Goal: Task Accomplishment & Management: Use online tool/utility

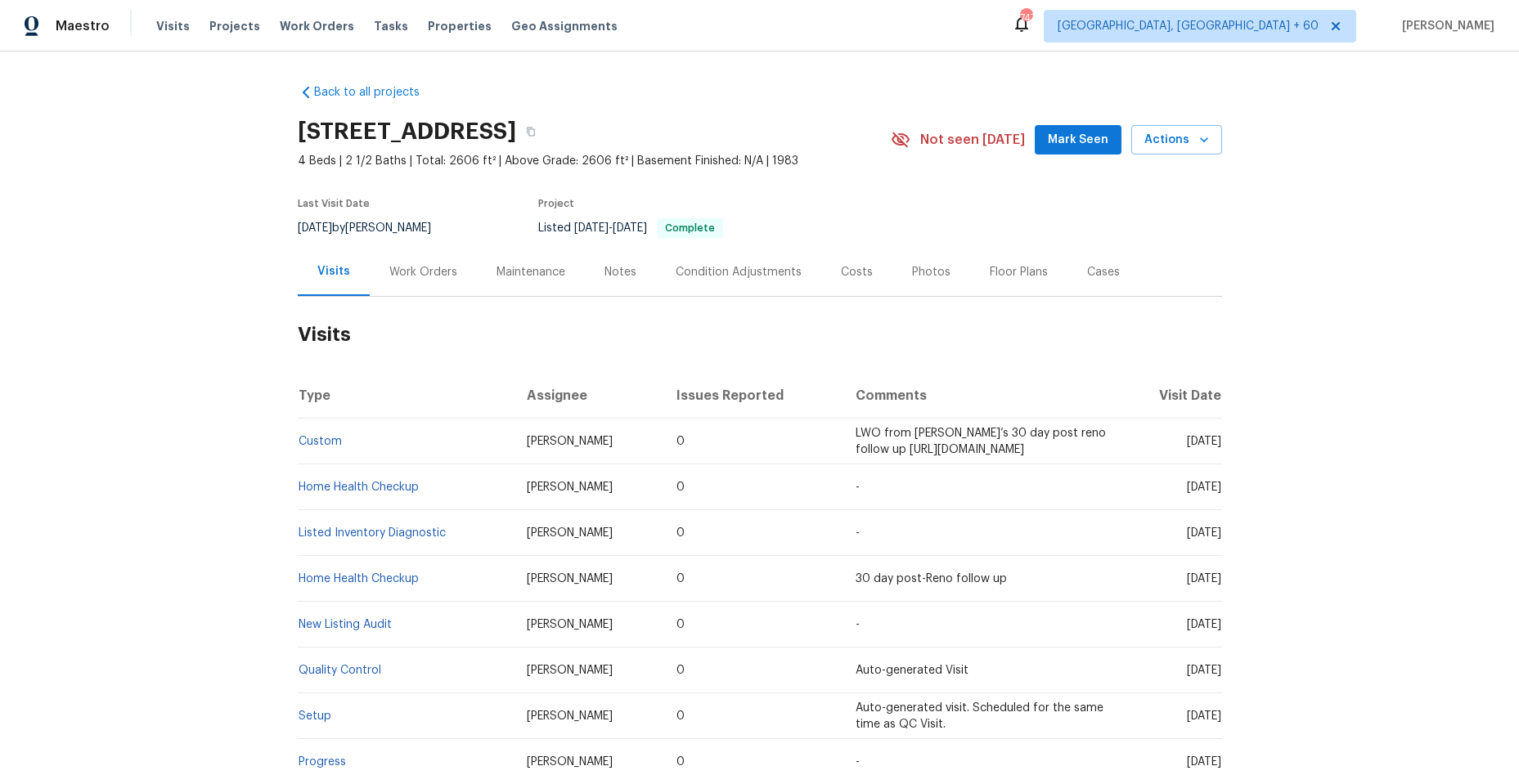
click at [420, 270] on div "Work Orders" at bounding box center [423, 272] width 68 height 16
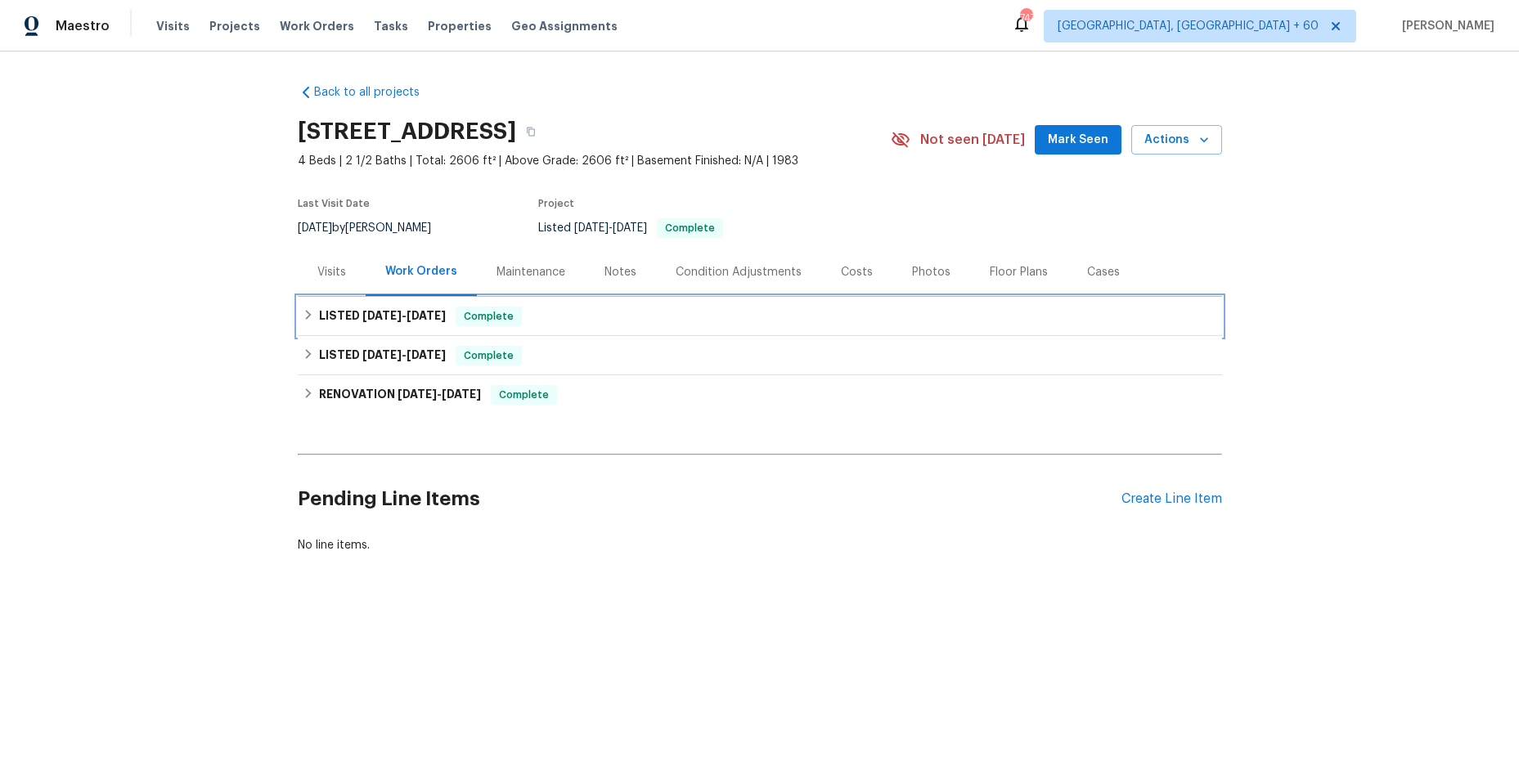
click at [310, 319] on div "LISTED [DATE] - [DATE] Complete" at bounding box center [760, 316] width 914 height 20
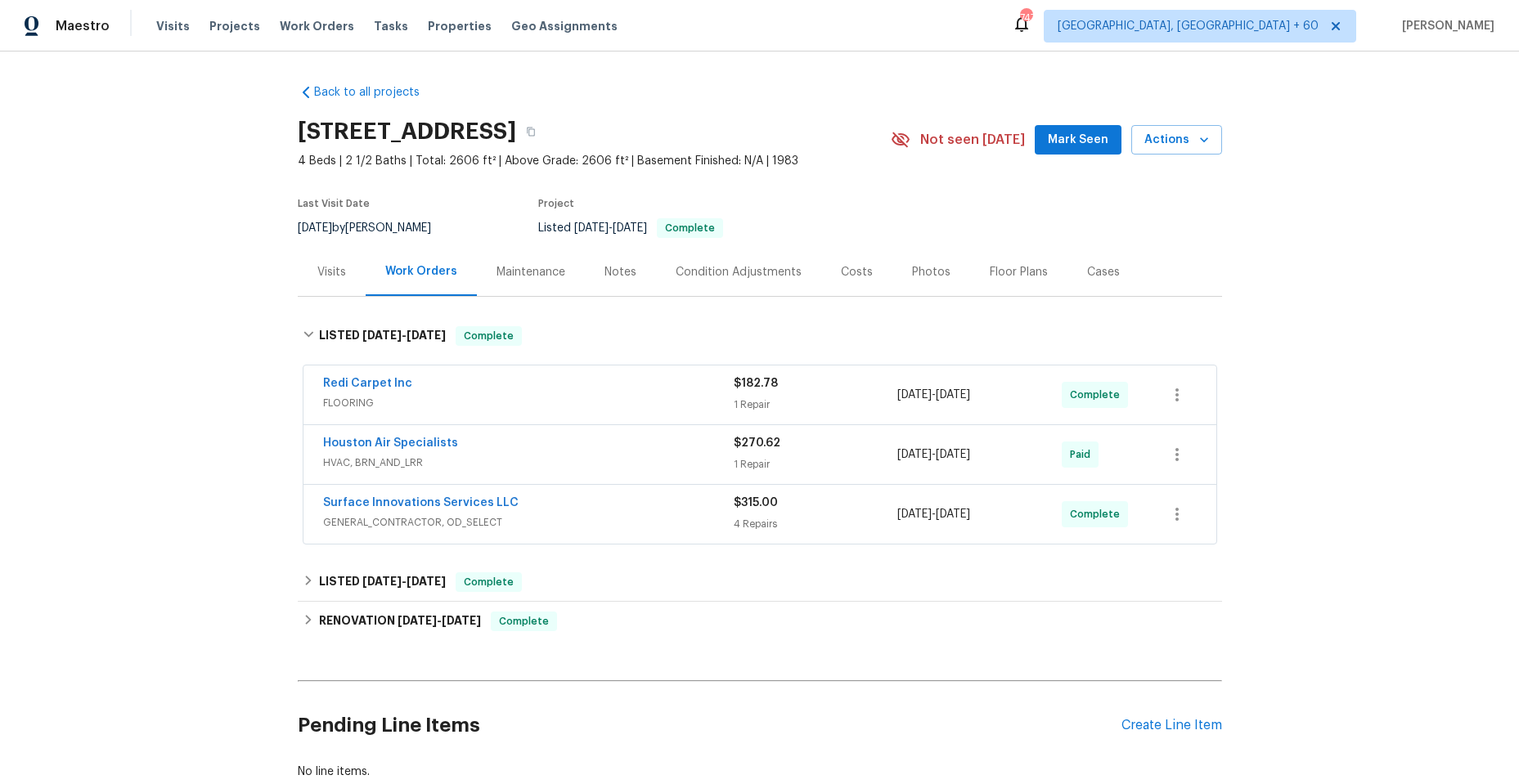
click at [563, 460] on span "HVAC, BRN_AND_LRR" at bounding box center [528, 462] width 411 height 16
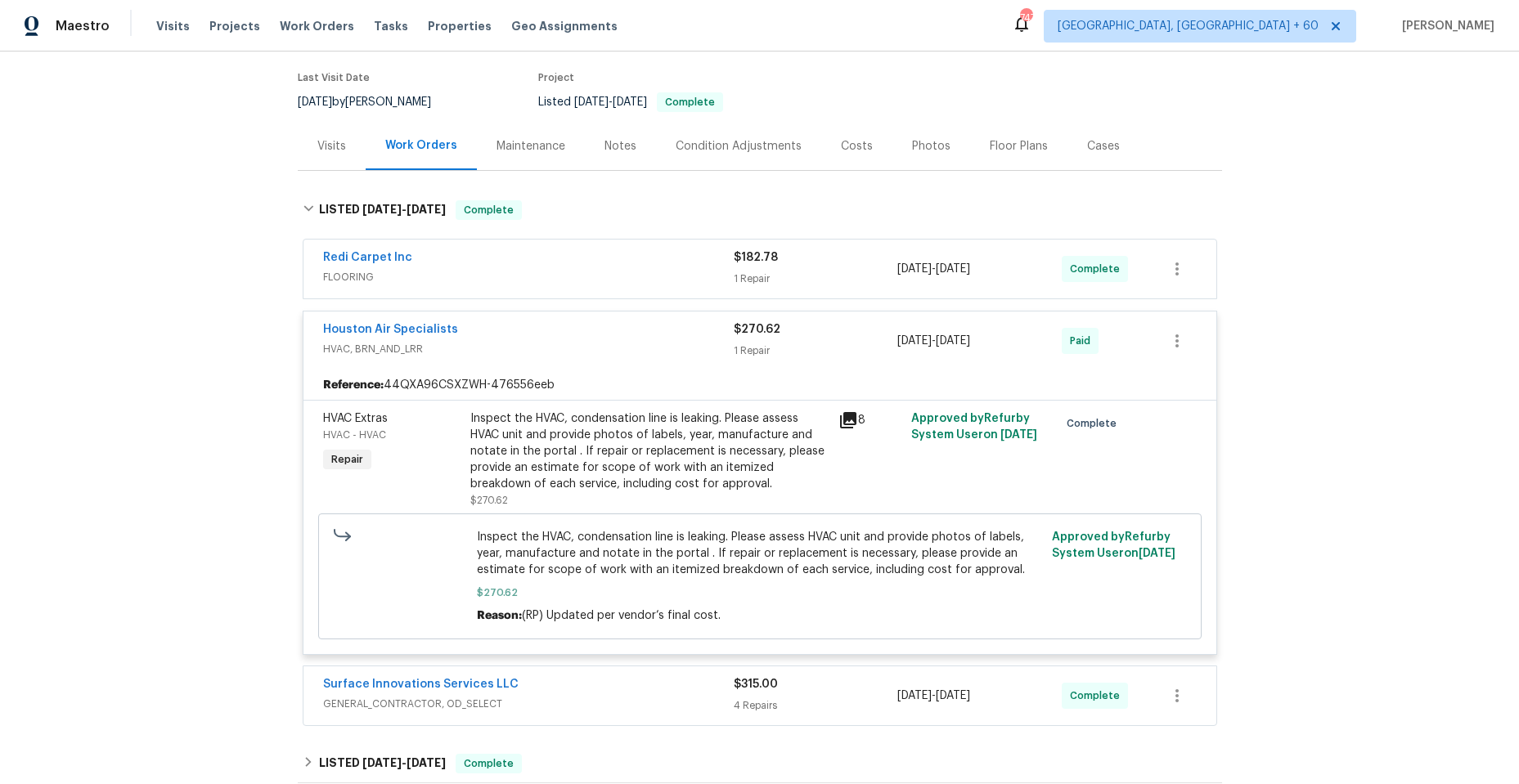
scroll to position [164, 0]
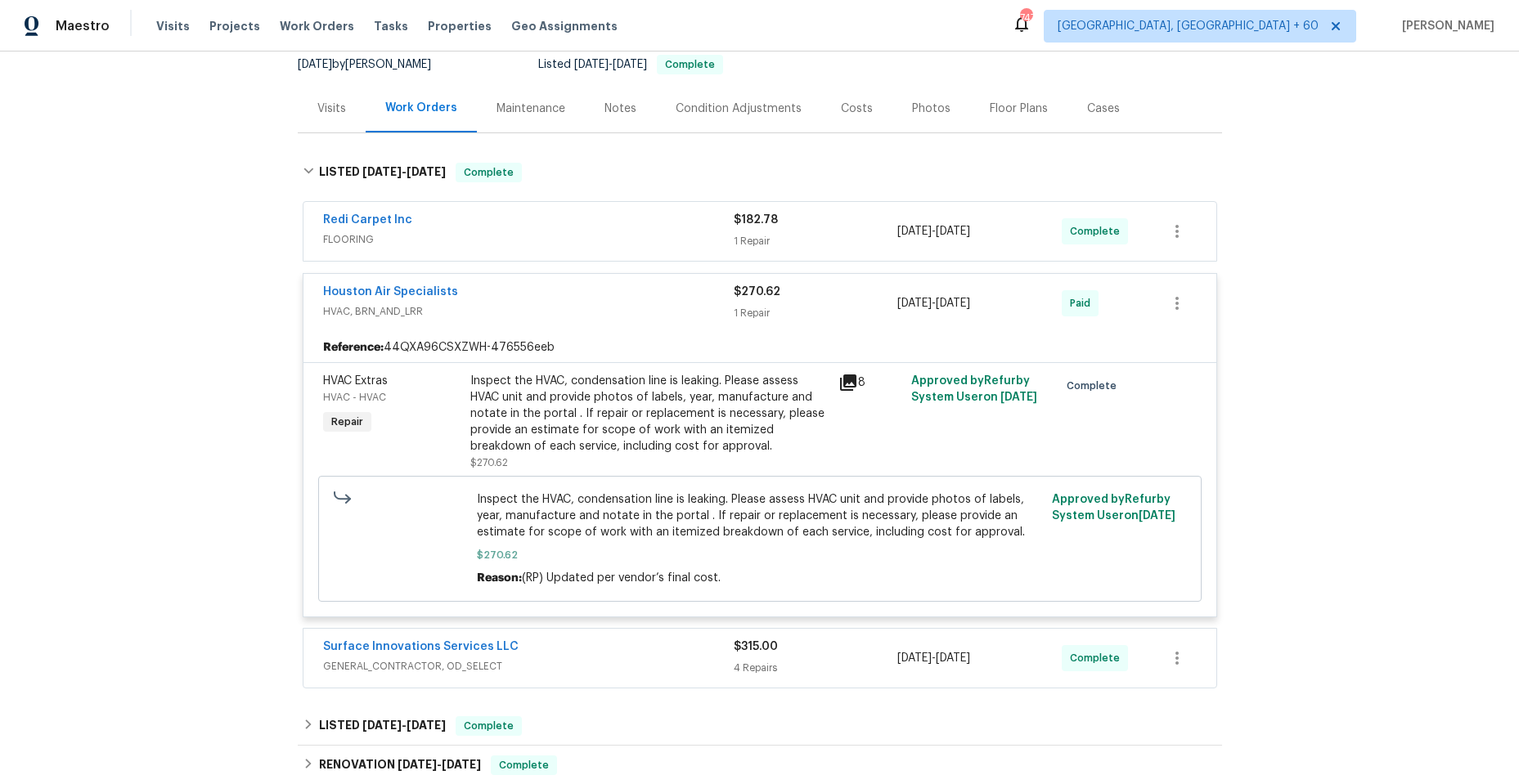
click at [840, 377] on icon at bounding box center [848, 382] width 16 height 16
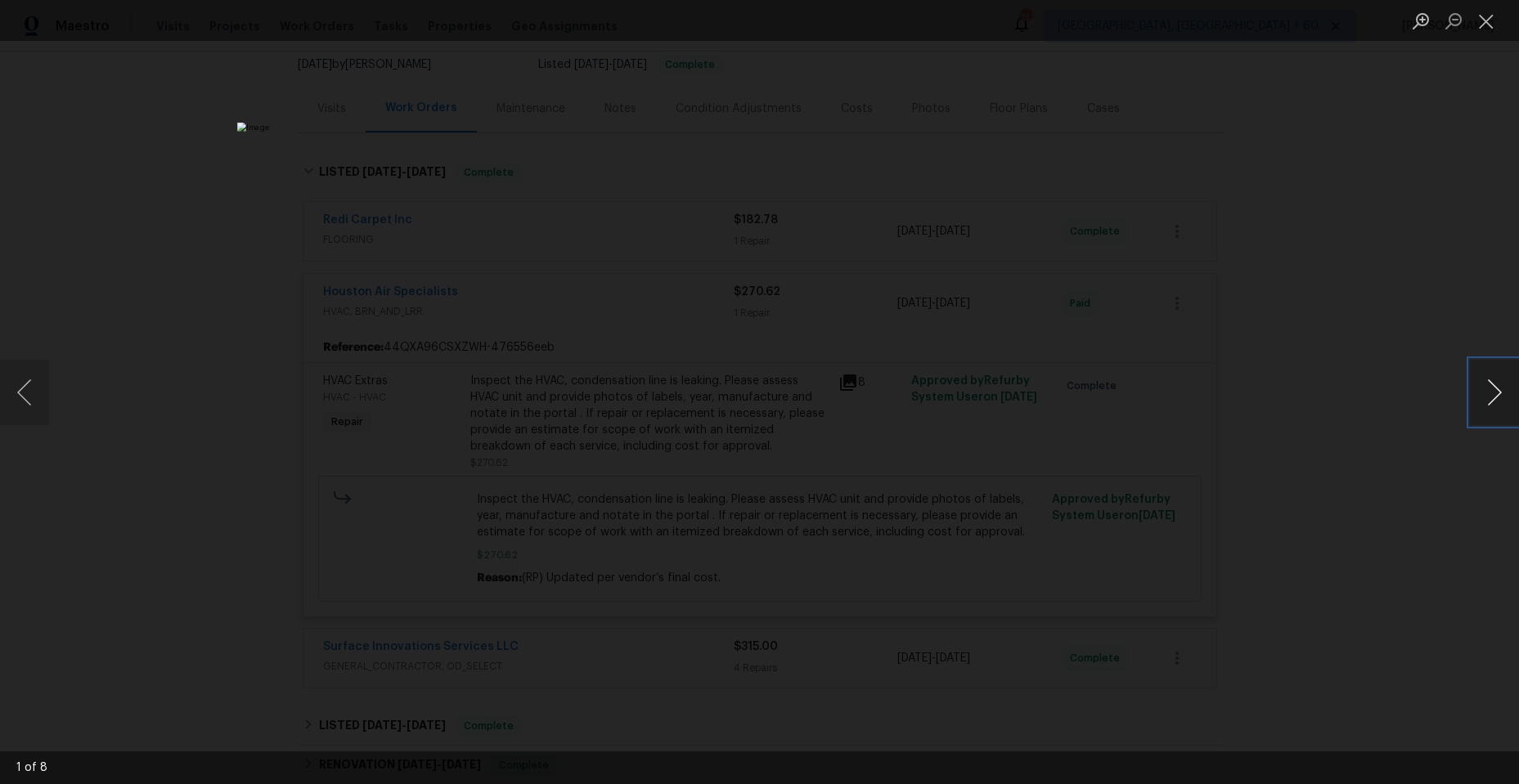
click at [1491, 388] on button "Next image" at bounding box center [1494, 392] width 49 height 65
click at [1480, 387] on button "Next image" at bounding box center [1494, 392] width 49 height 65
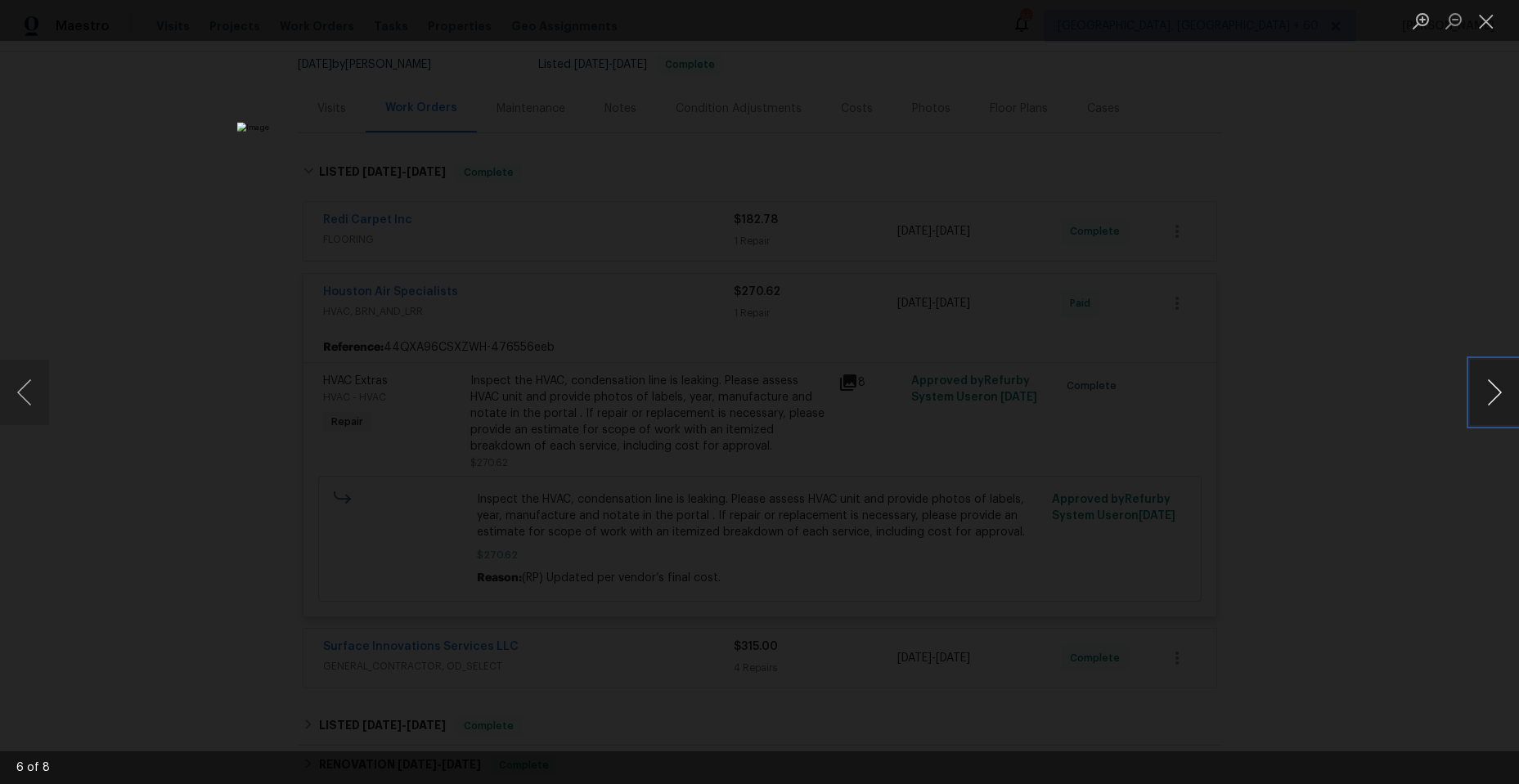
click at [1480, 387] on button "Next image" at bounding box center [1494, 392] width 49 height 65
click at [1484, 15] on button "Close lightbox" at bounding box center [1486, 21] width 33 height 28
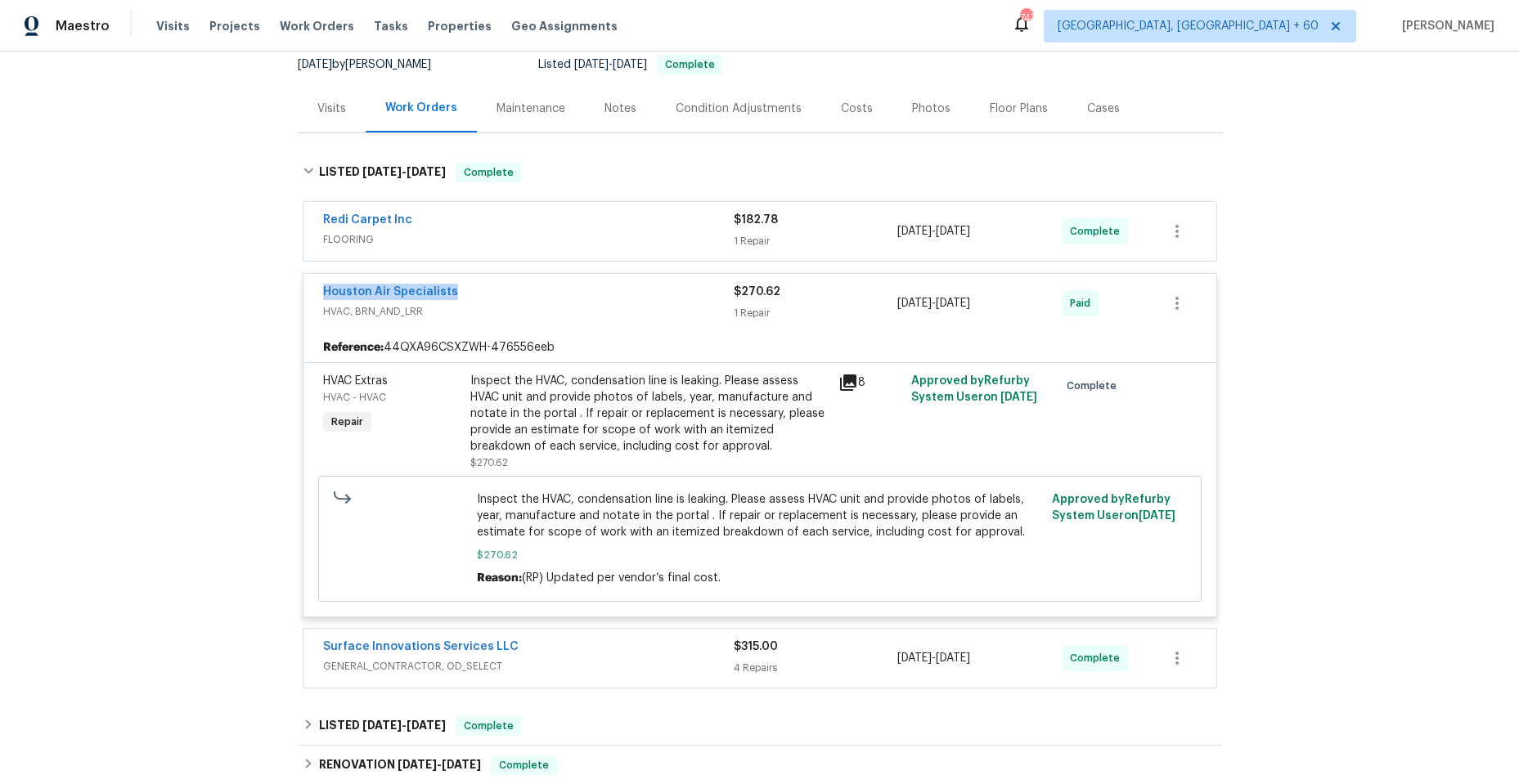
drag, startPoint x: 313, startPoint y: 293, endPoint x: 450, endPoint y: 292, distance: 137.0
click at [454, 294] on div "Houston Air Specialists HVAC, BRN_AND_LRR $270.62 1 Repair [DATE] - [DATE] Paid" at bounding box center [760, 303] width 912 height 59
copy link "Houston Air Specialists"
click at [744, 553] on span "$270.62" at bounding box center [759, 555] width 565 height 16
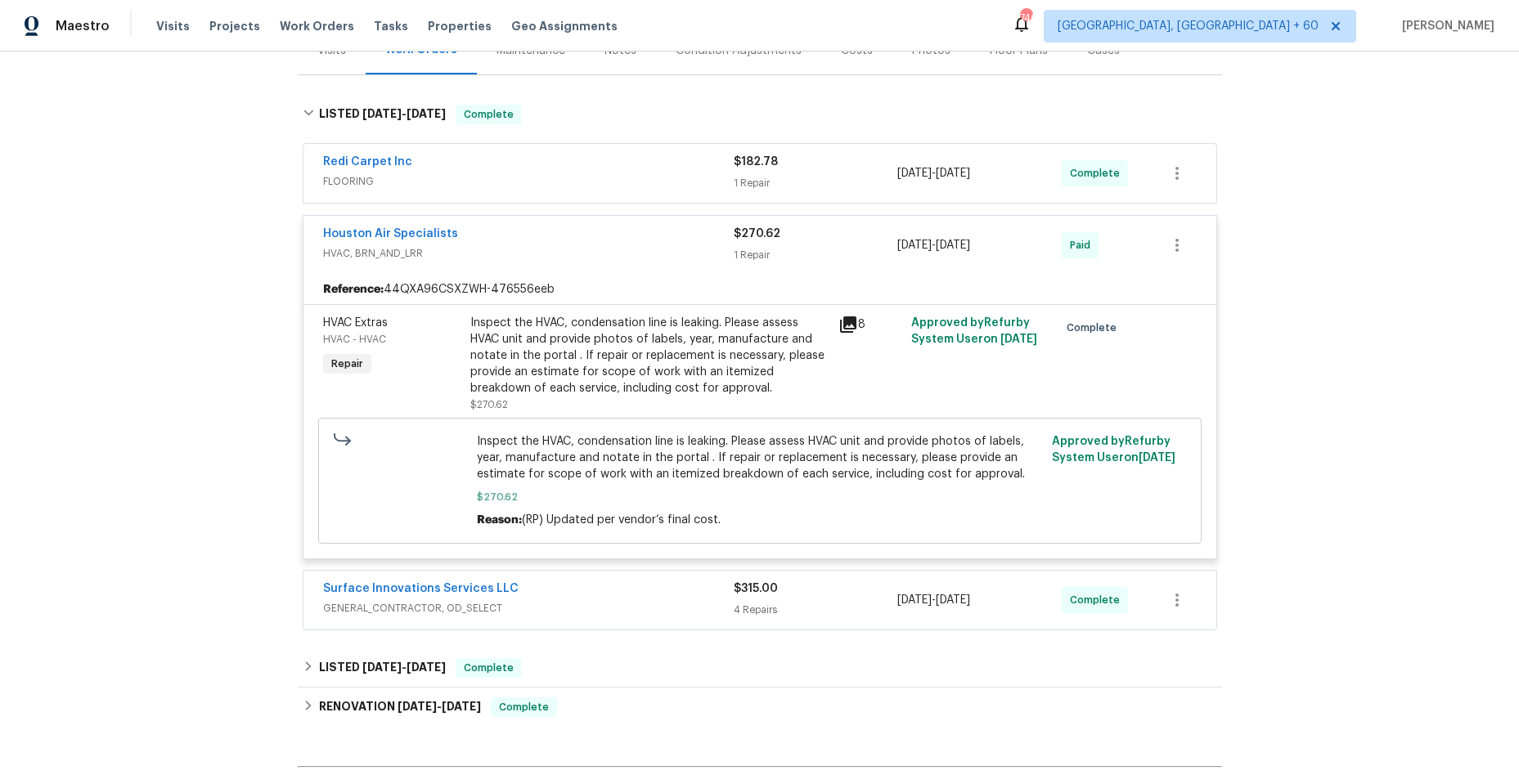
scroll to position [245, 0]
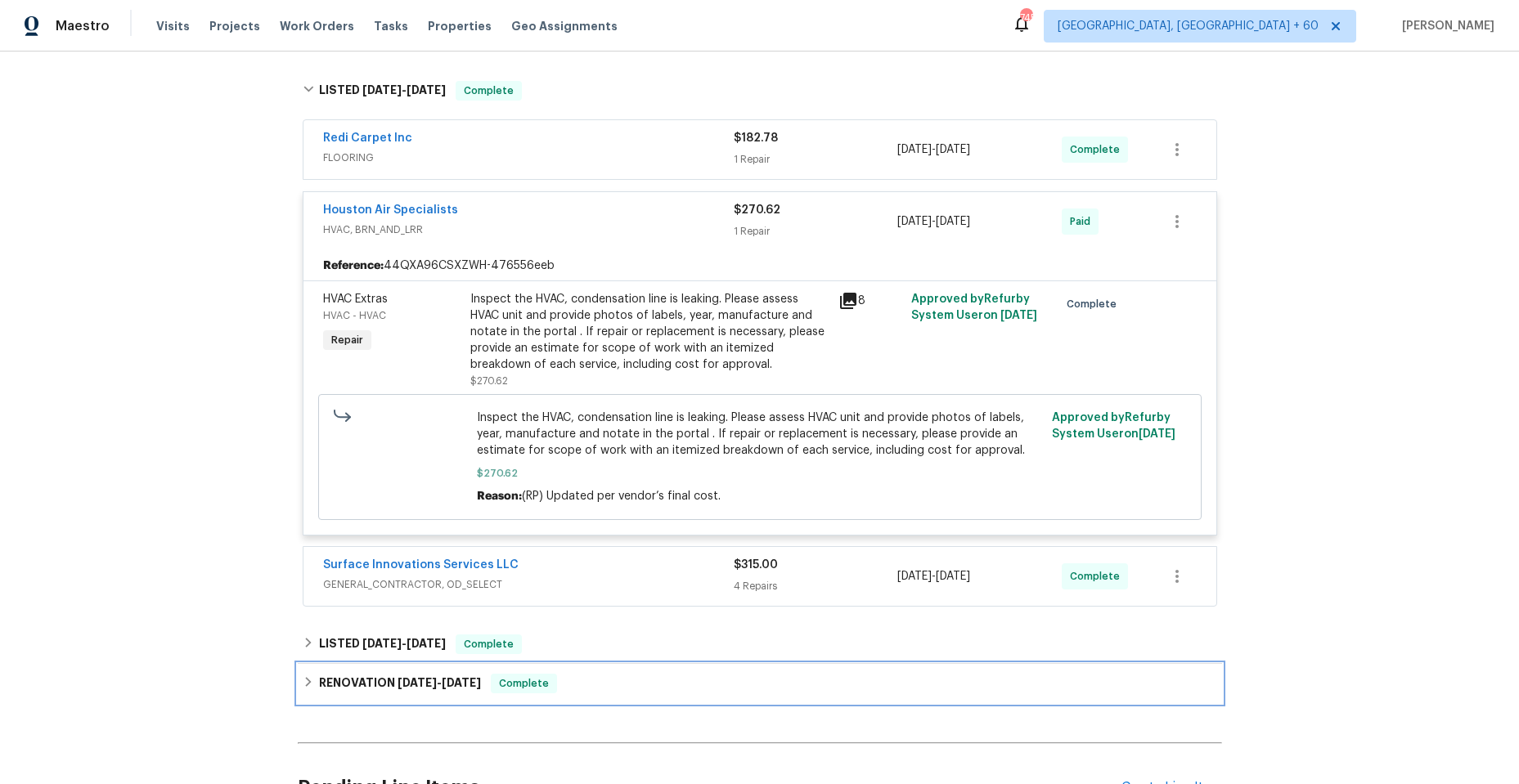
click at [307, 677] on icon at bounding box center [308, 682] width 11 height 11
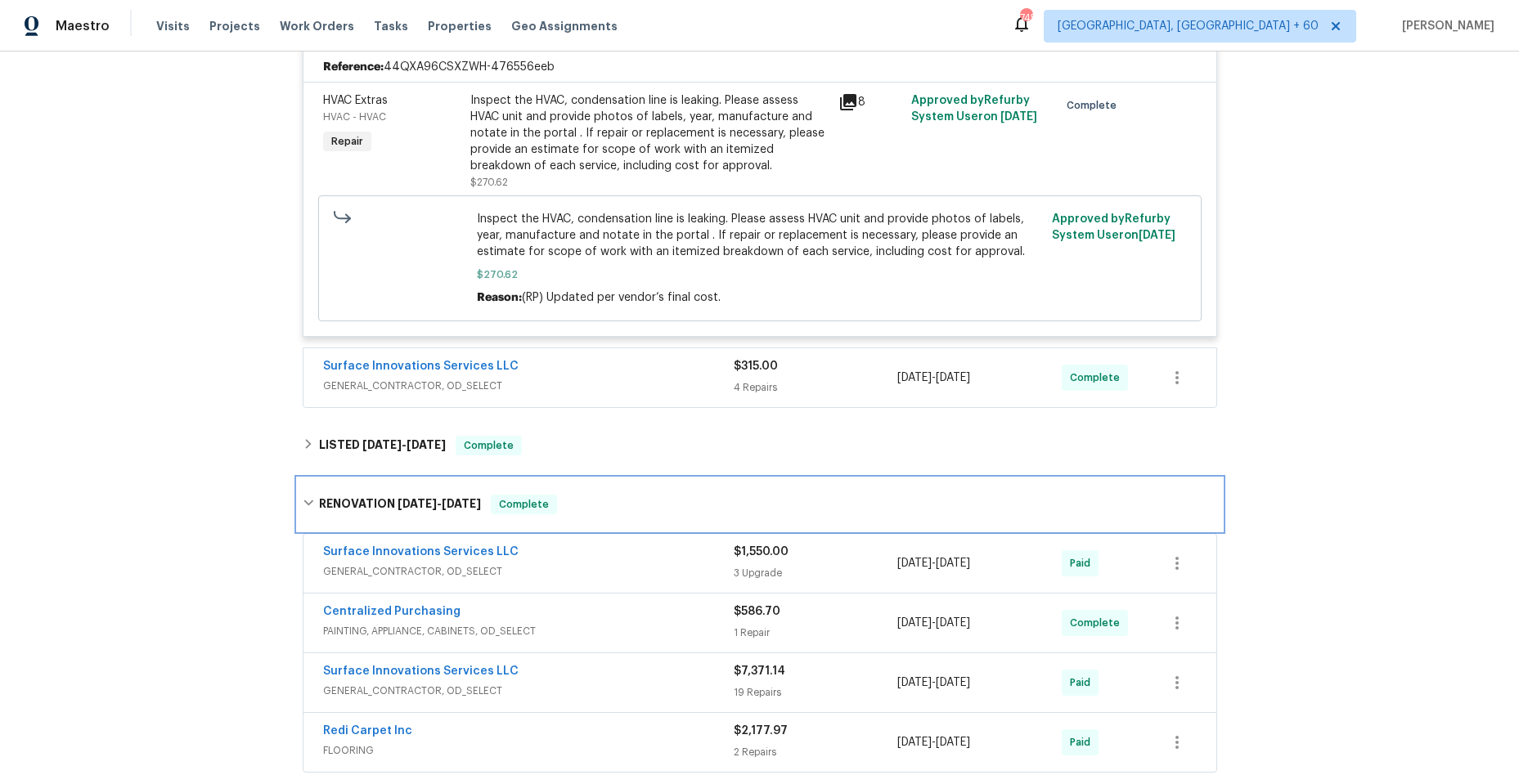
scroll to position [373, 0]
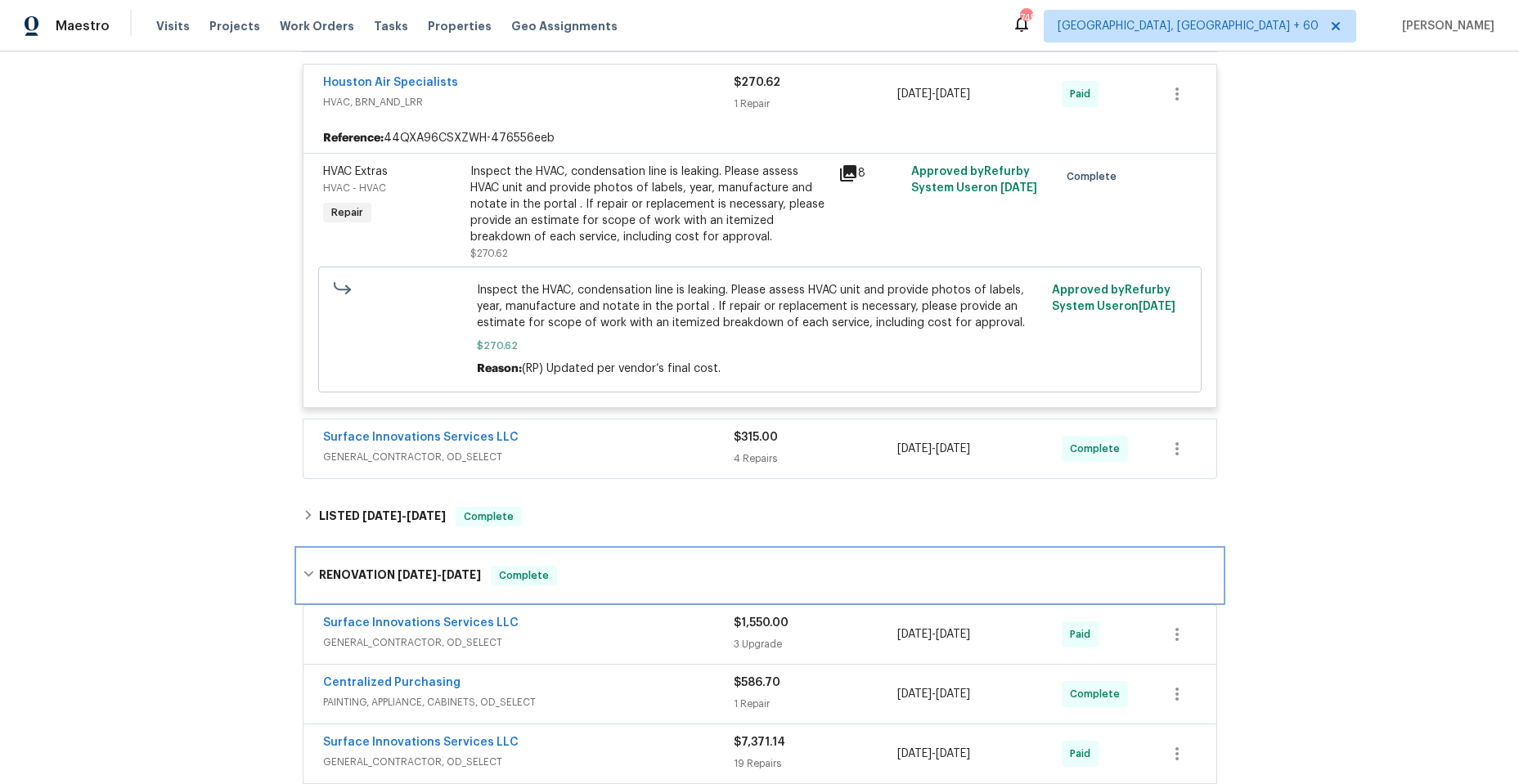
click at [303, 569] on icon at bounding box center [308, 573] width 11 height 11
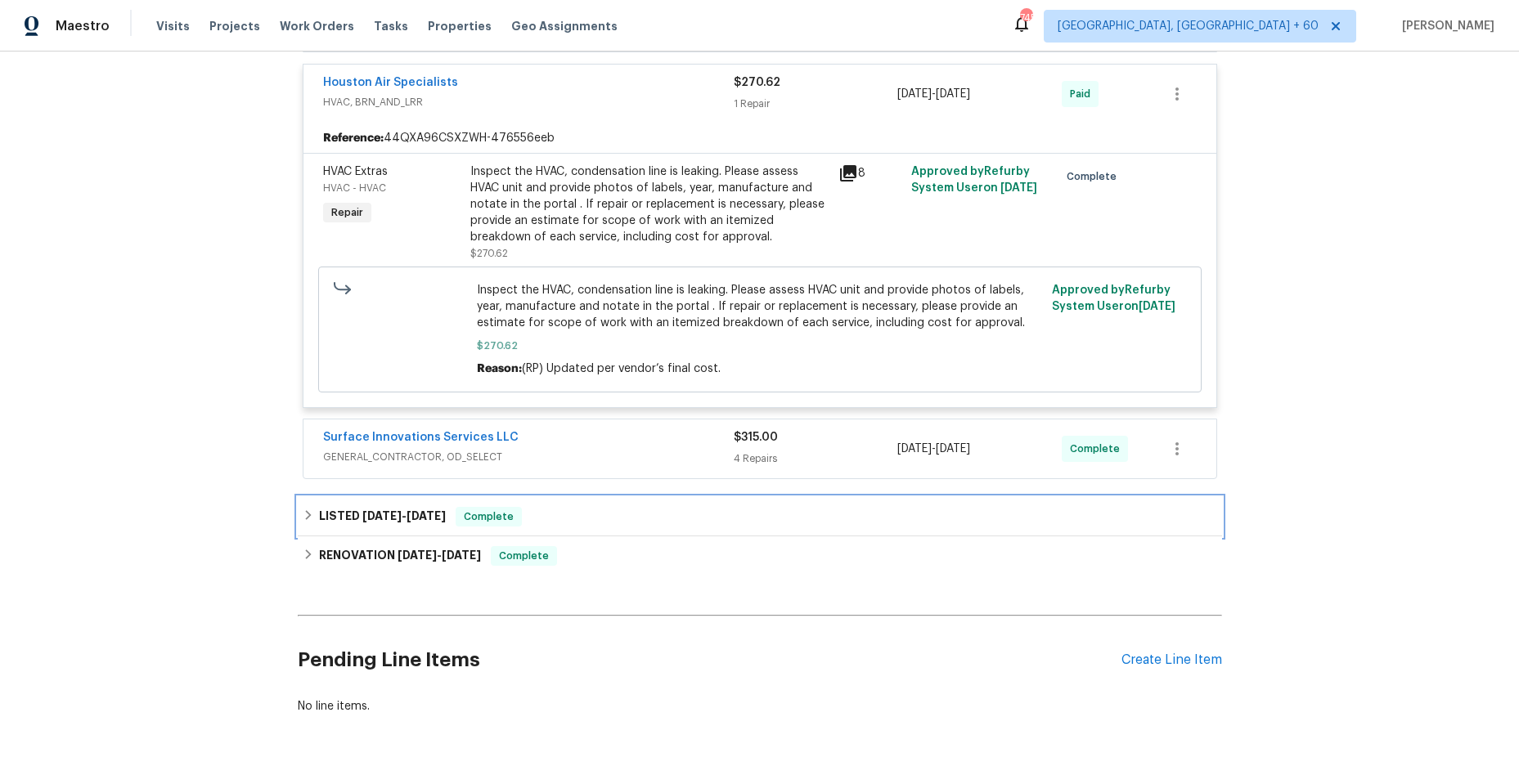
click at [305, 519] on icon at bounding box center [307, 515] width 6 height 9
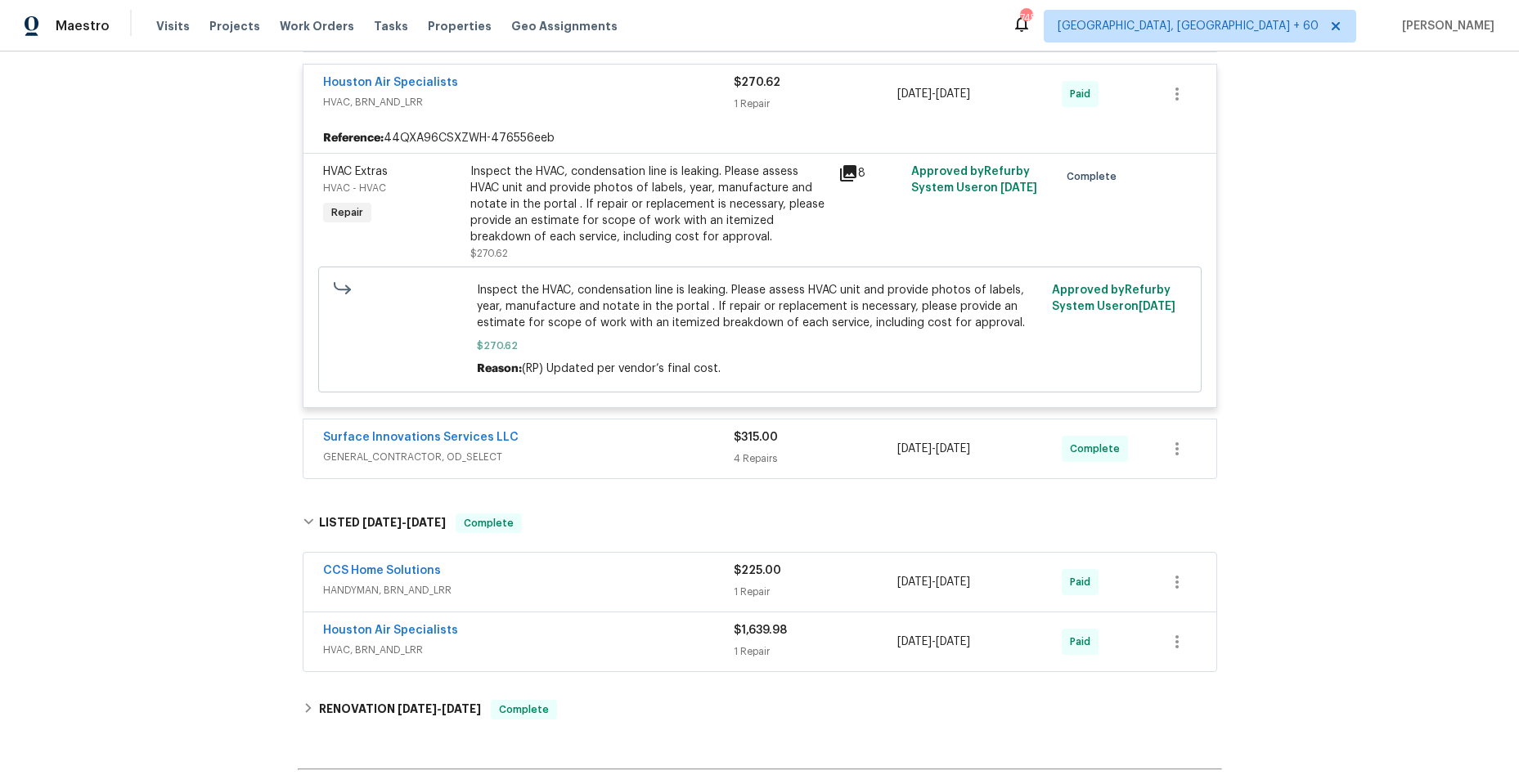
click at [549, 639] on div "Houston Air Specialists" at bounding box center [528, 632] width 411 height 20
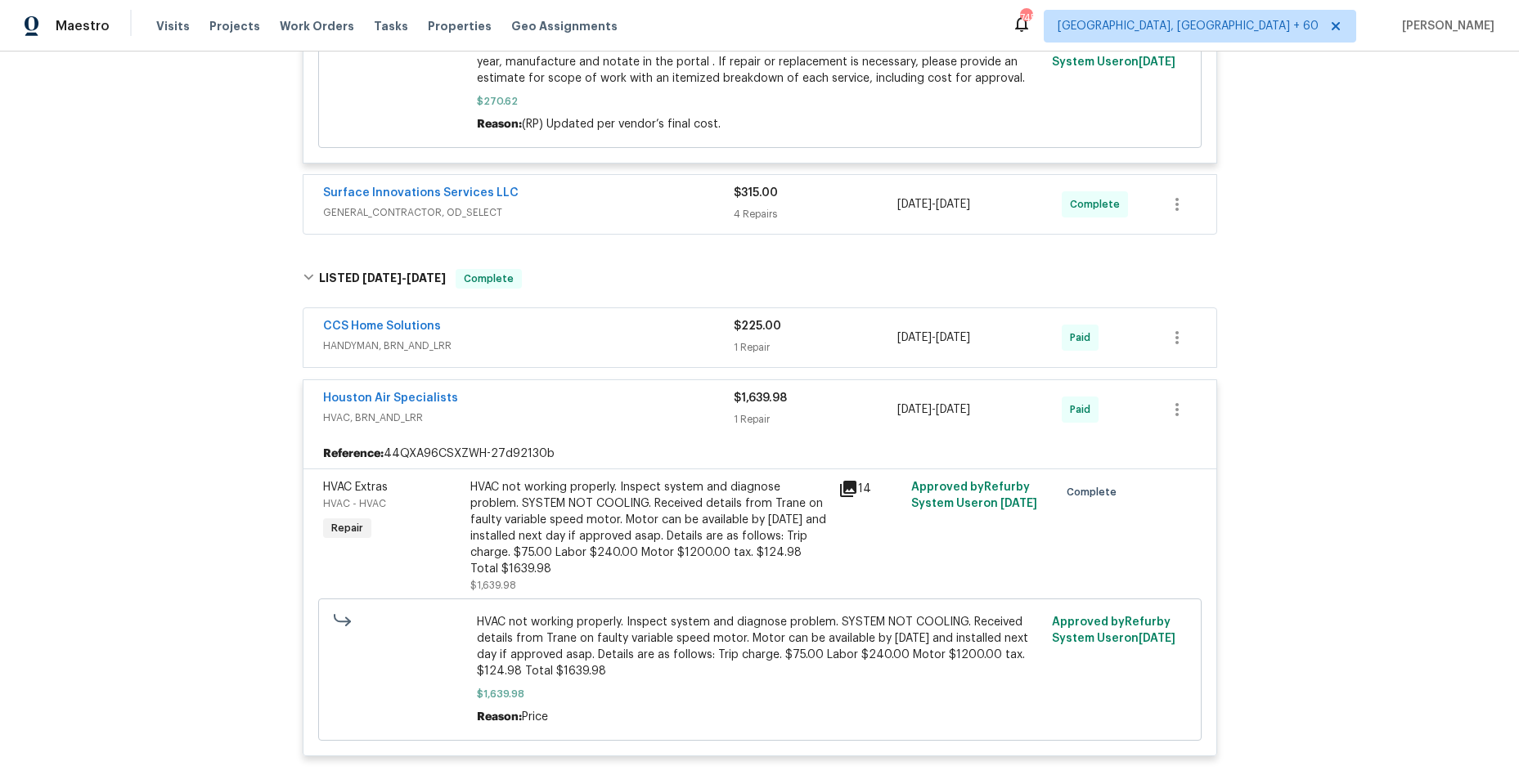
scroll to position [618, 0]
click at [840, 487] on icon at bounding box center [848, 488] width 16 height 16
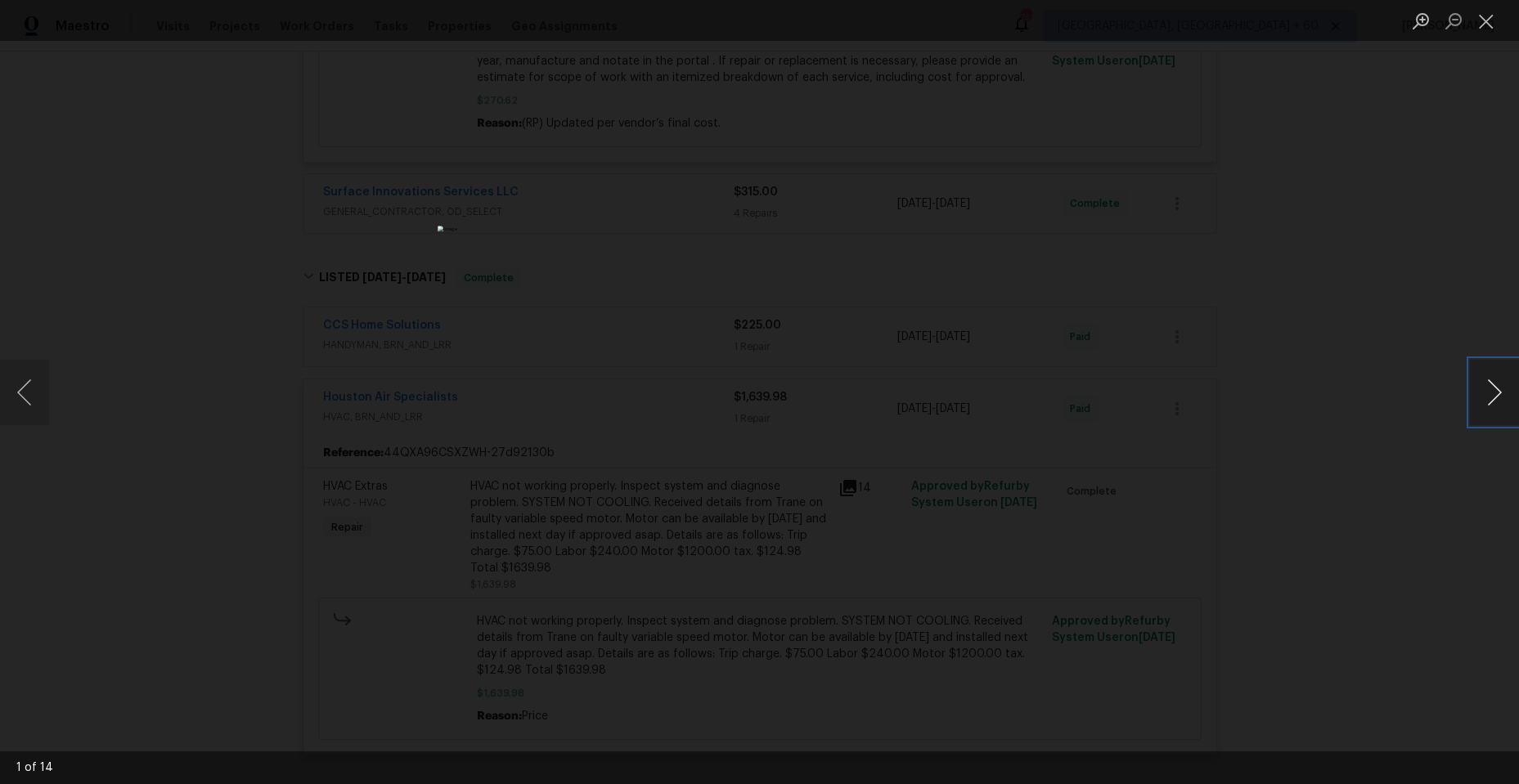
click at [1503, 384] on button "Next image" at bounding box center [1494, 392] width 49 height 65
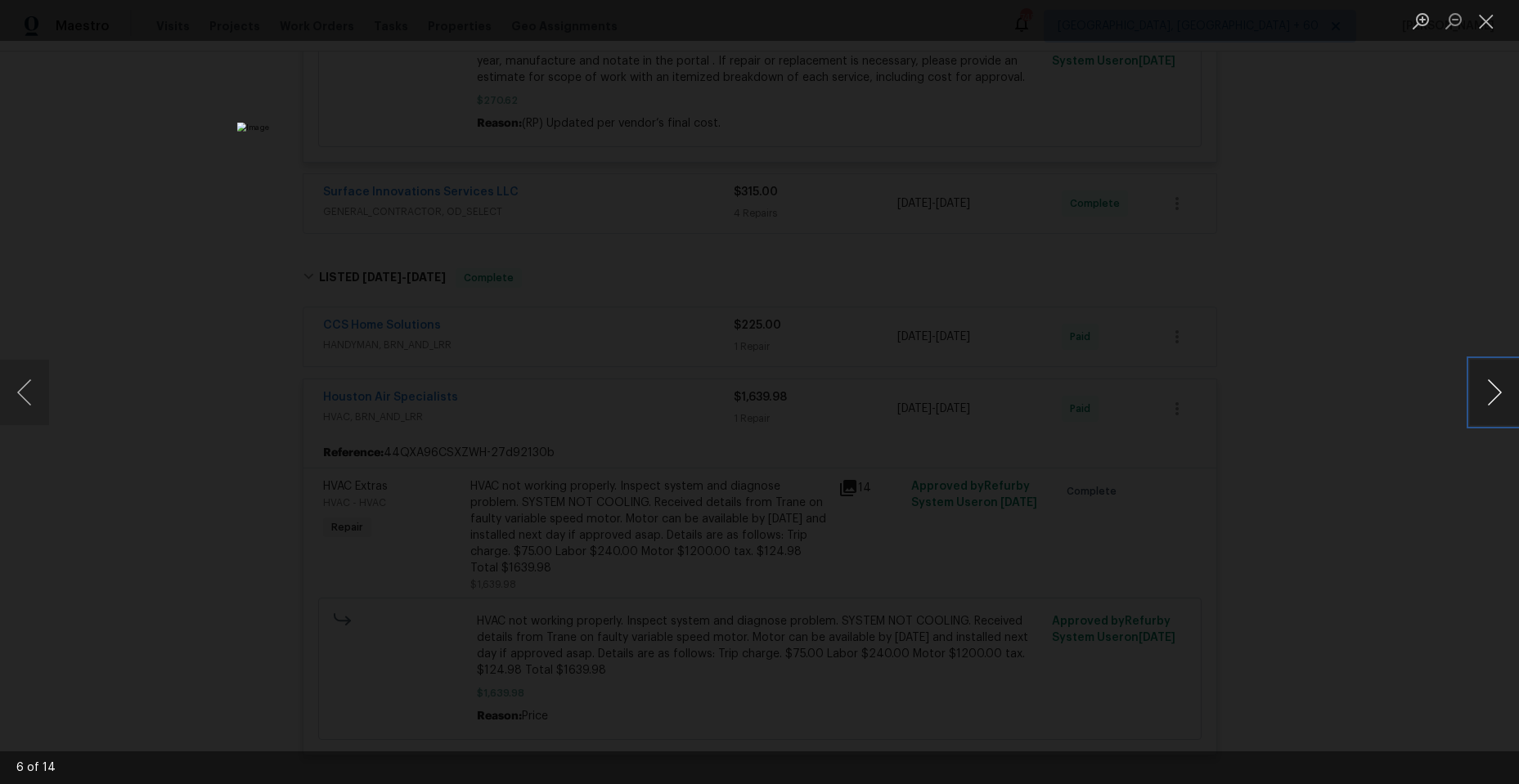
click at [1494, 384] on button "Next image" at bounding box center [1494, 392] width 49 height 65
click at [1488, 16] on button "Close lightbox" at bounding box center [1486, 21] width 33 height 28
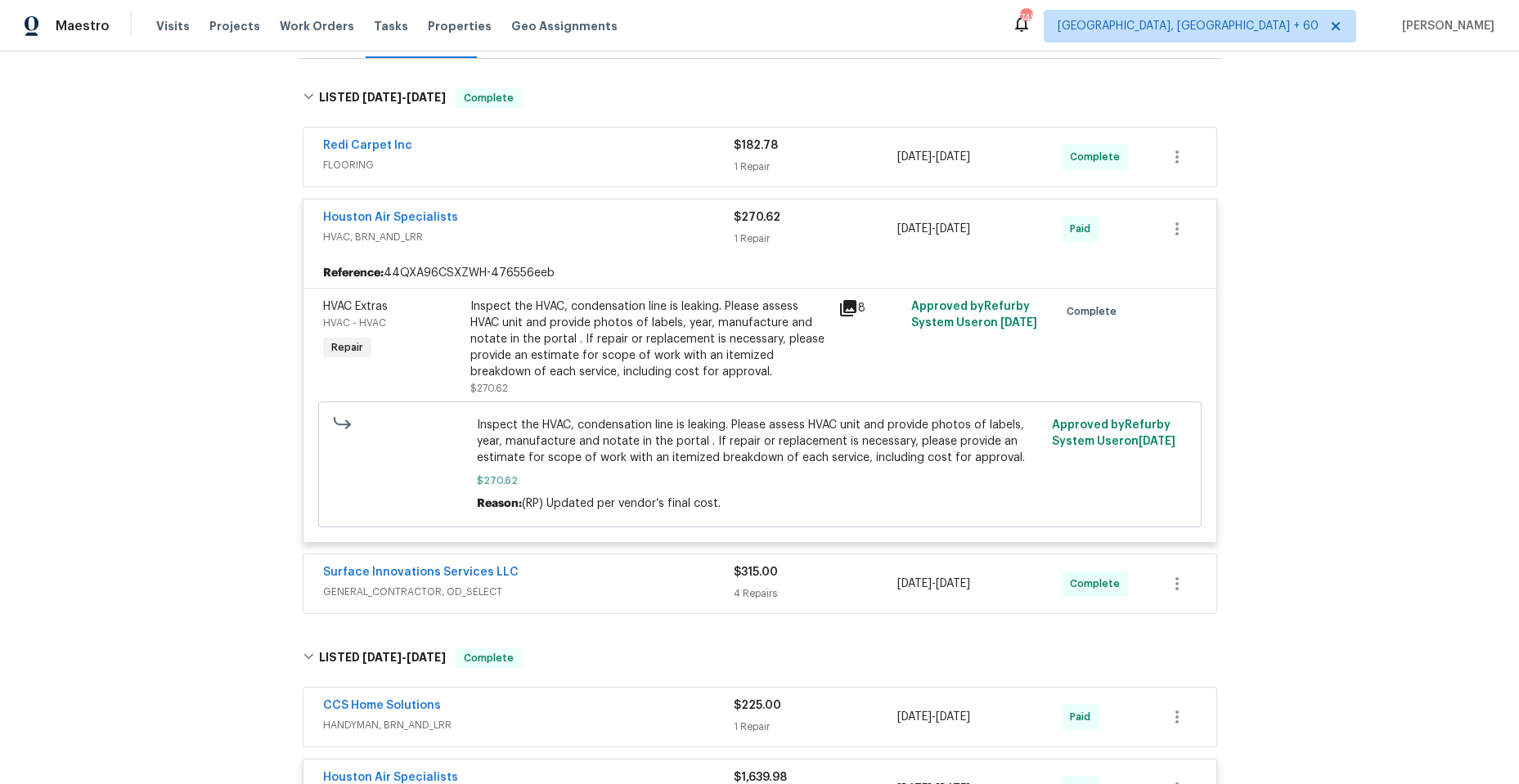
scroll to position [209, 0]
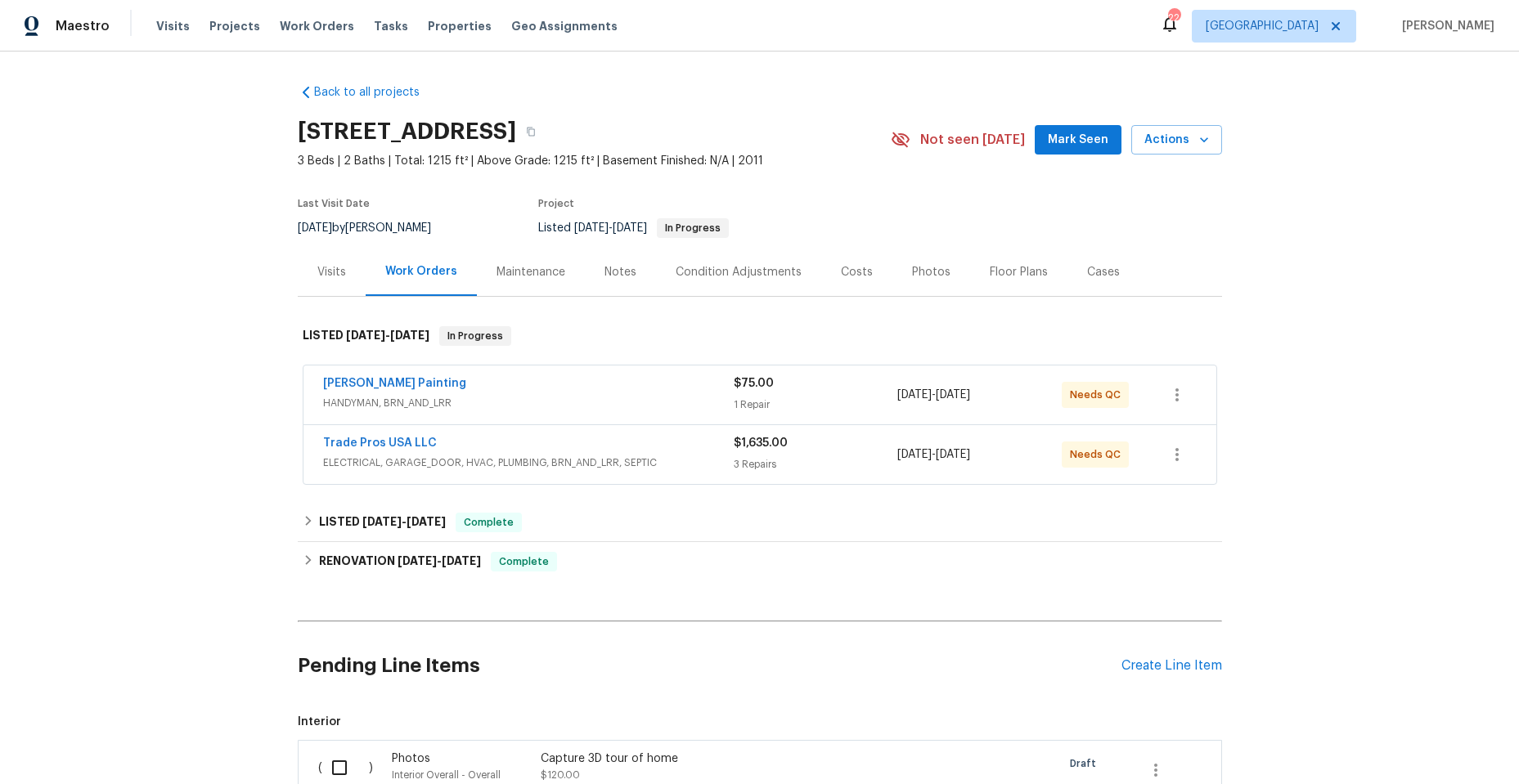
click at [615, 402] on span "HANDYMAN, BRN_AND_LRR" at bounding box center [528, 403] width 411 height 16
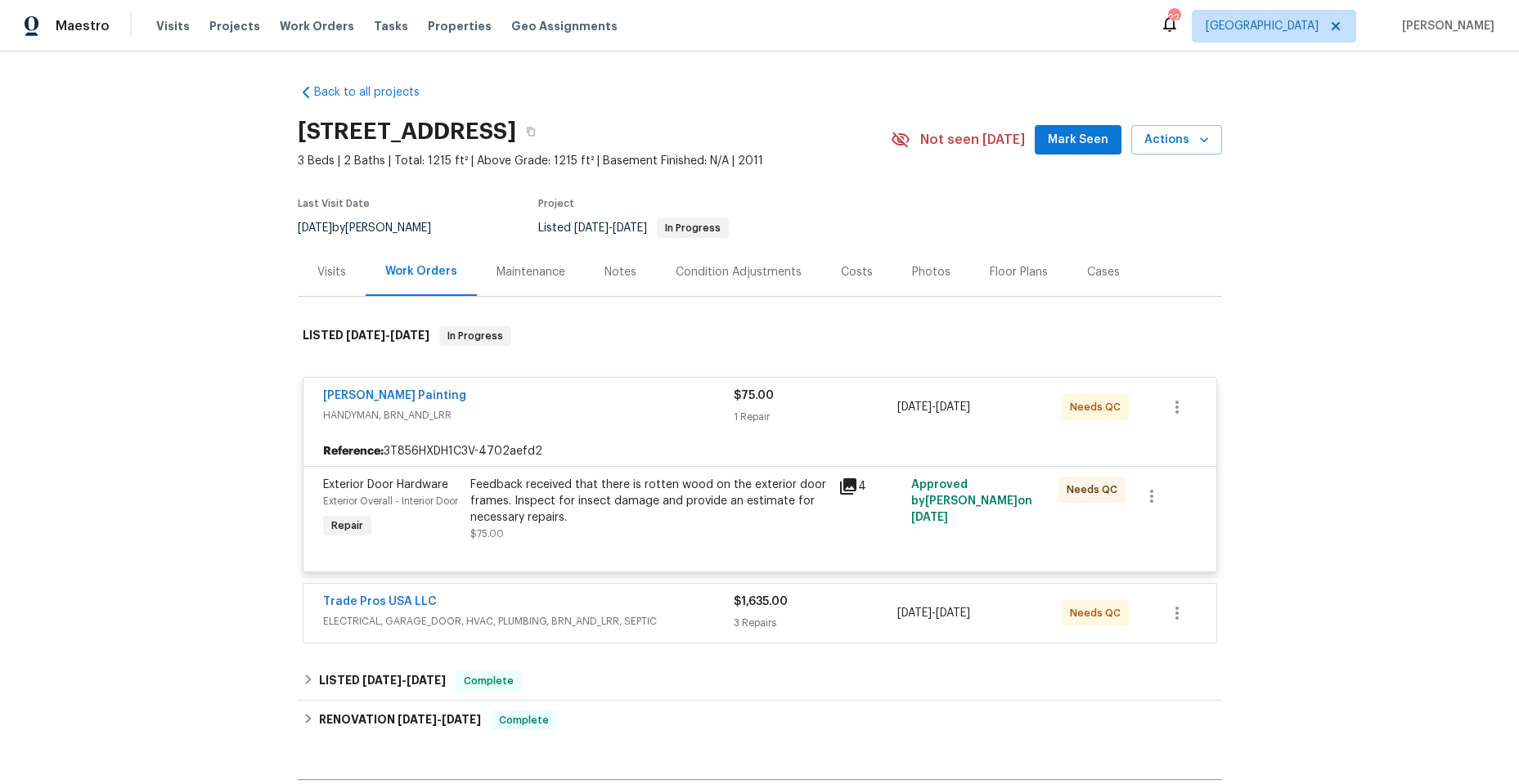
click at [845, 488] on icon at bounding box center [848, 486] width 20 height 20
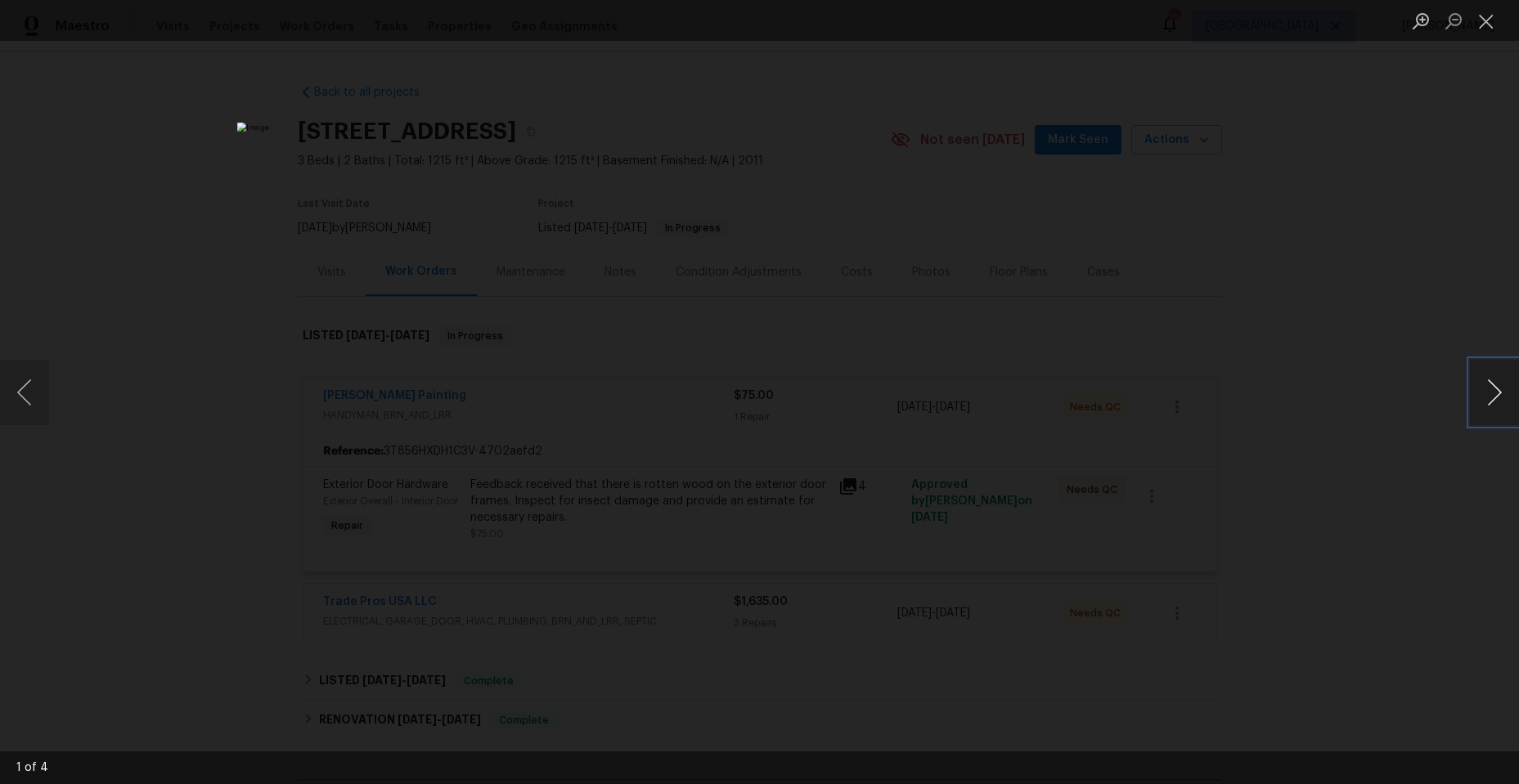
click at [1488, 392] on button "Next image" at bounding box center [1494, 392] width 49 height 65
click at [1486, 387] on button "Next image" at bounding box center [1494, 392] width 49 height 65
click at [1490, 22] on button "Close lightbox" at bounding box center [1486, 21] width 33 height 28
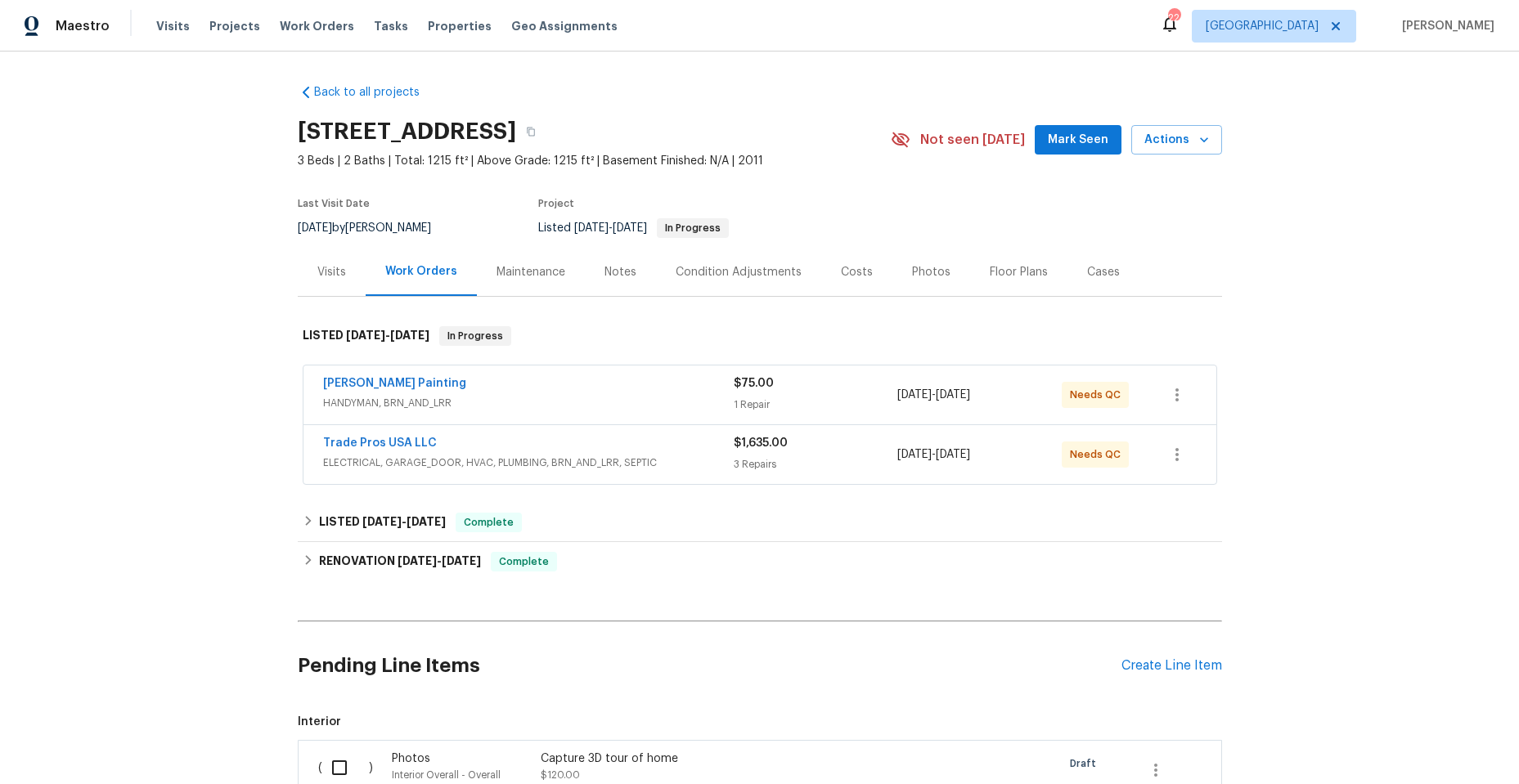
click at [559, 387] on div "Perez Painting" at bounding box center [528, 385] width 411 height 20
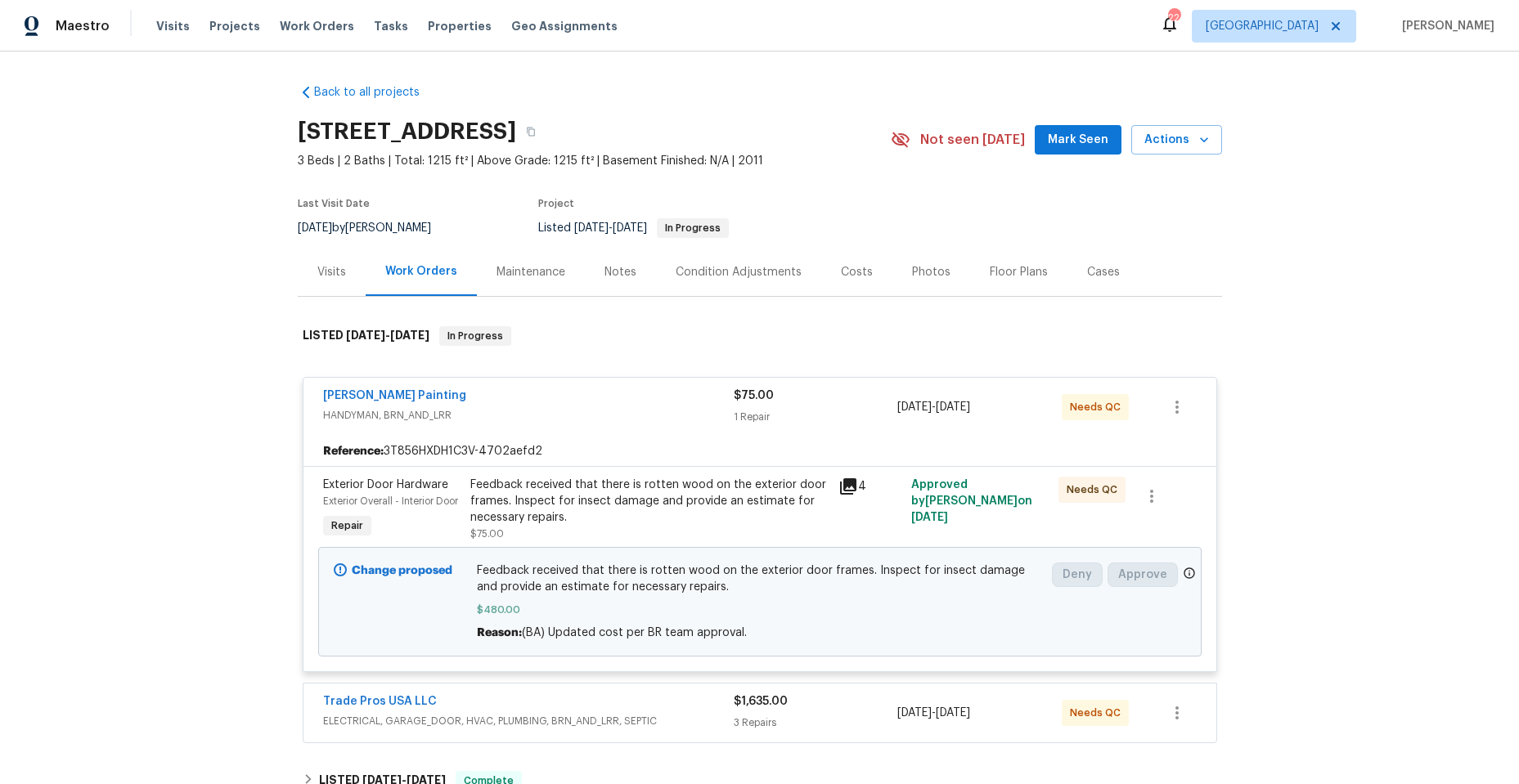
click at [845, 485] on icon at bounding box center [848, 486] width 16 height 16
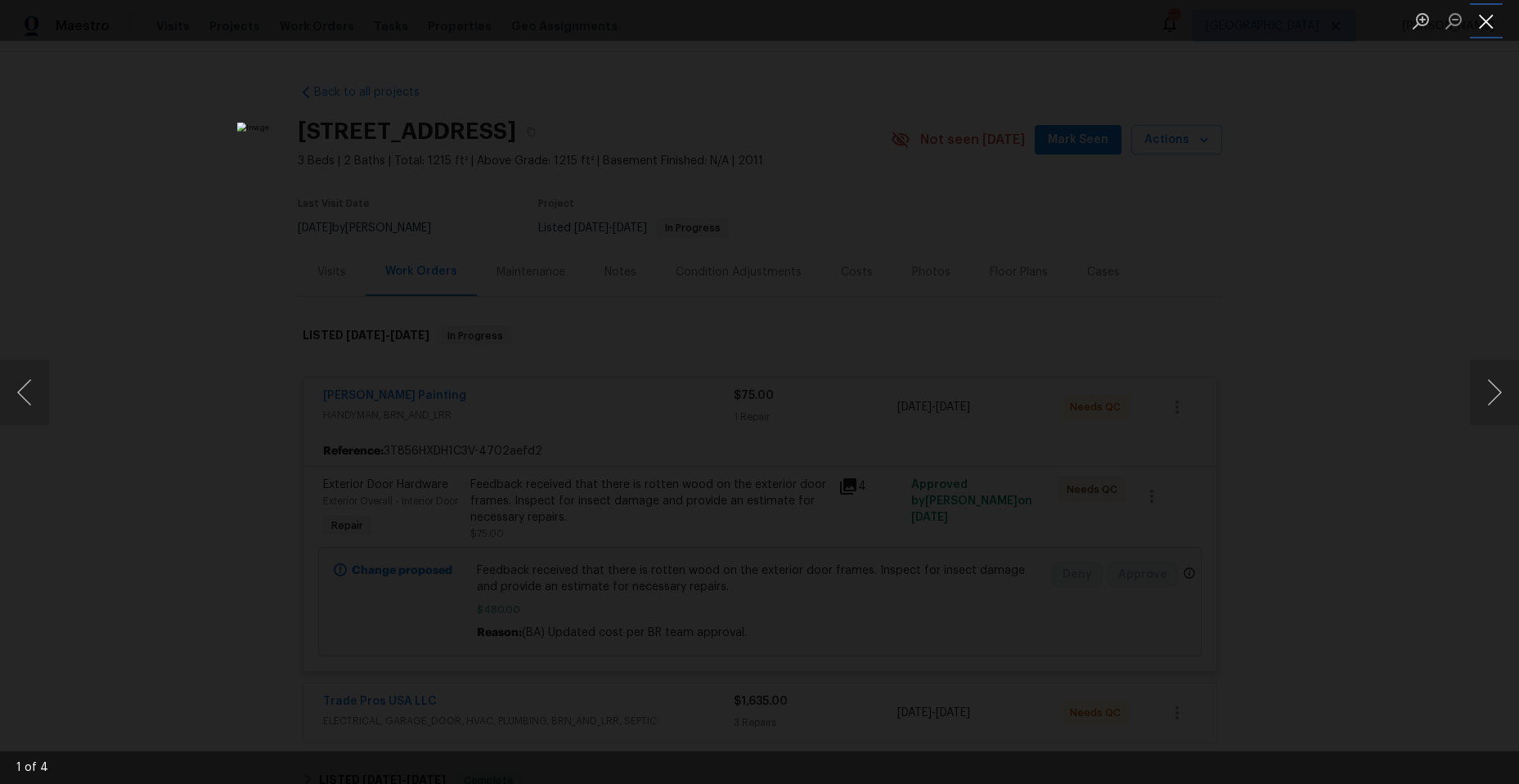
click at [1487, 16] on button "Close lightbox" at bounding box center [1486, 21] width 33 height 28
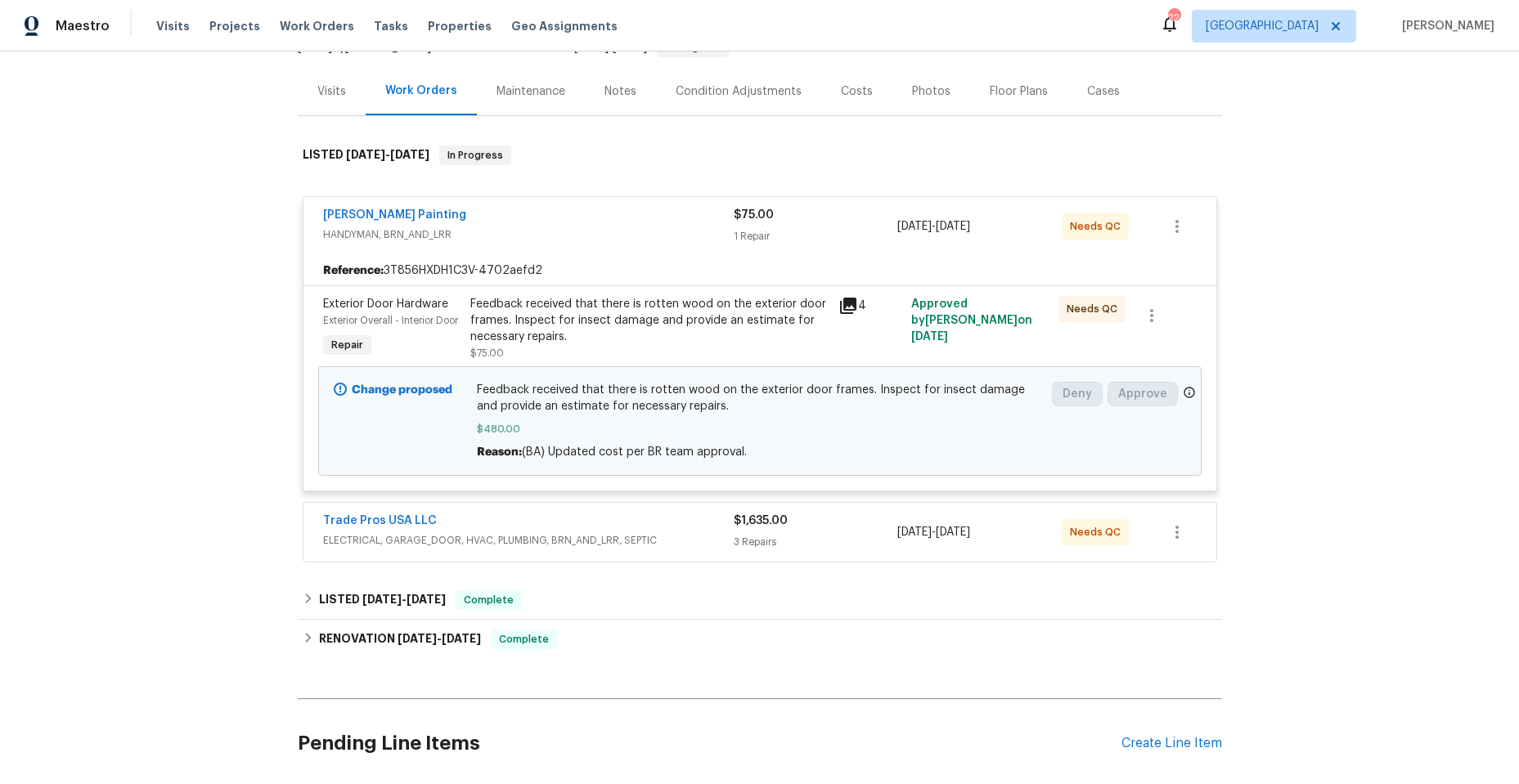
scroll to position [164, 0]
